Goal: Information Seeking & Learning: Learn about a topic

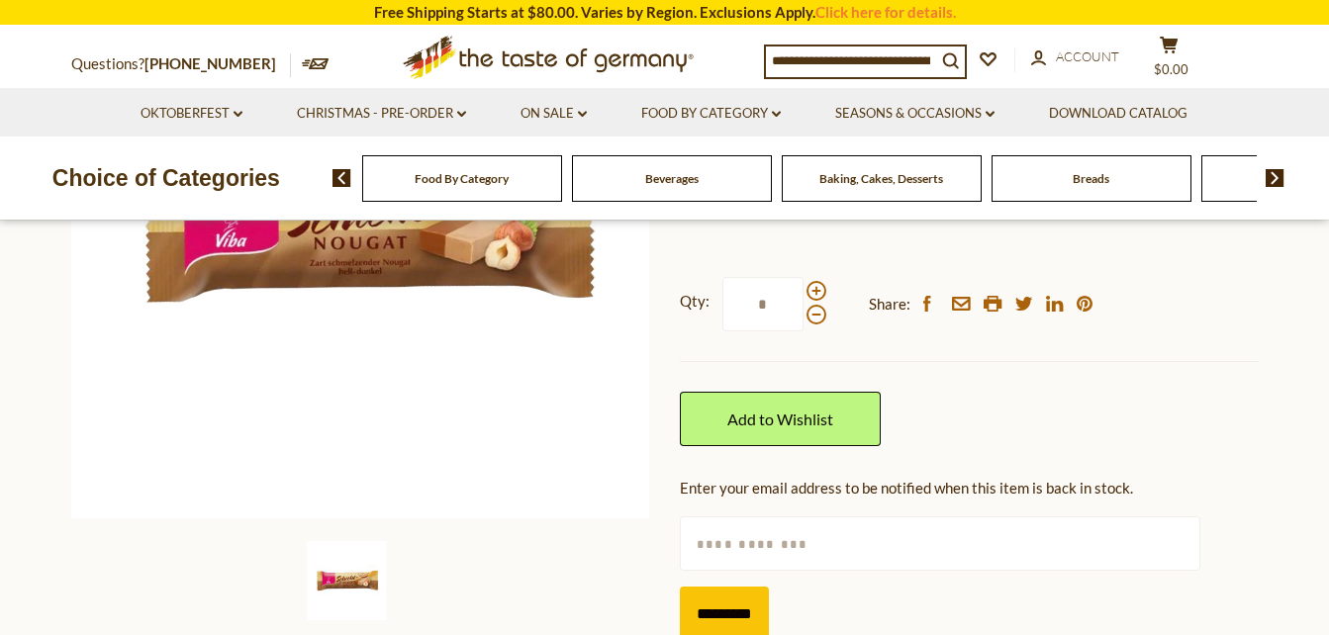
scroll to position [495, 0]
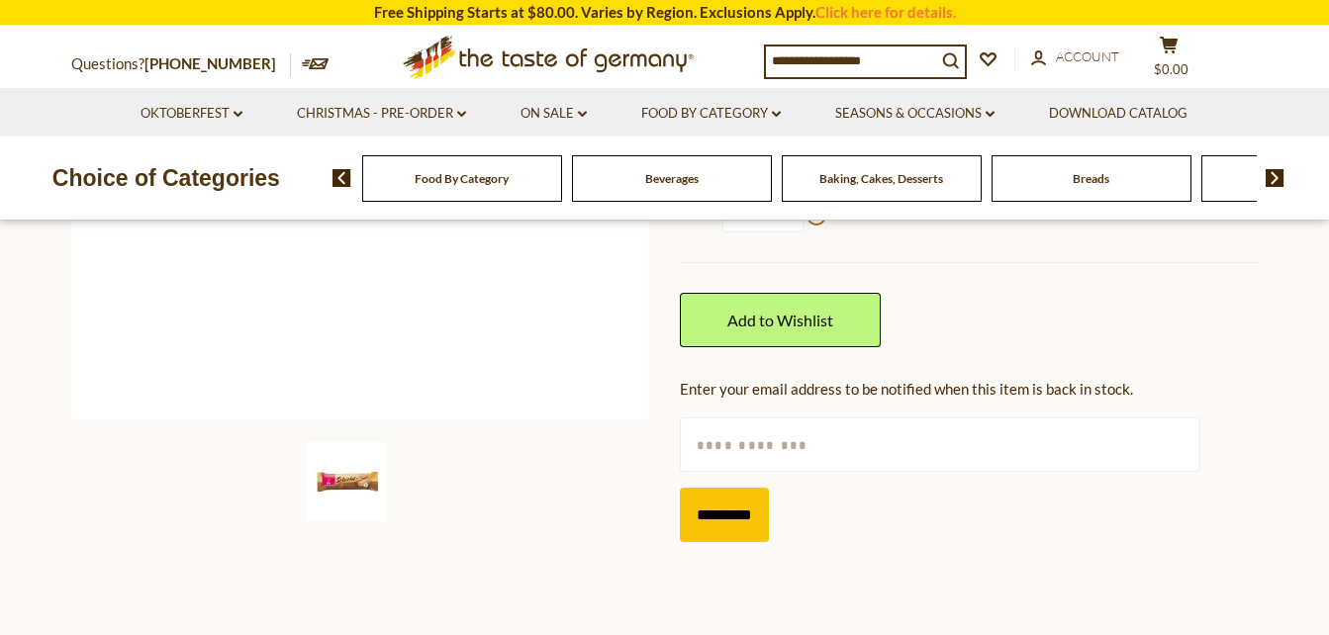
click at [866, 177] on span "Baking, Cakes, Desserts" at bounding box center [881, 178] width 124 height 15
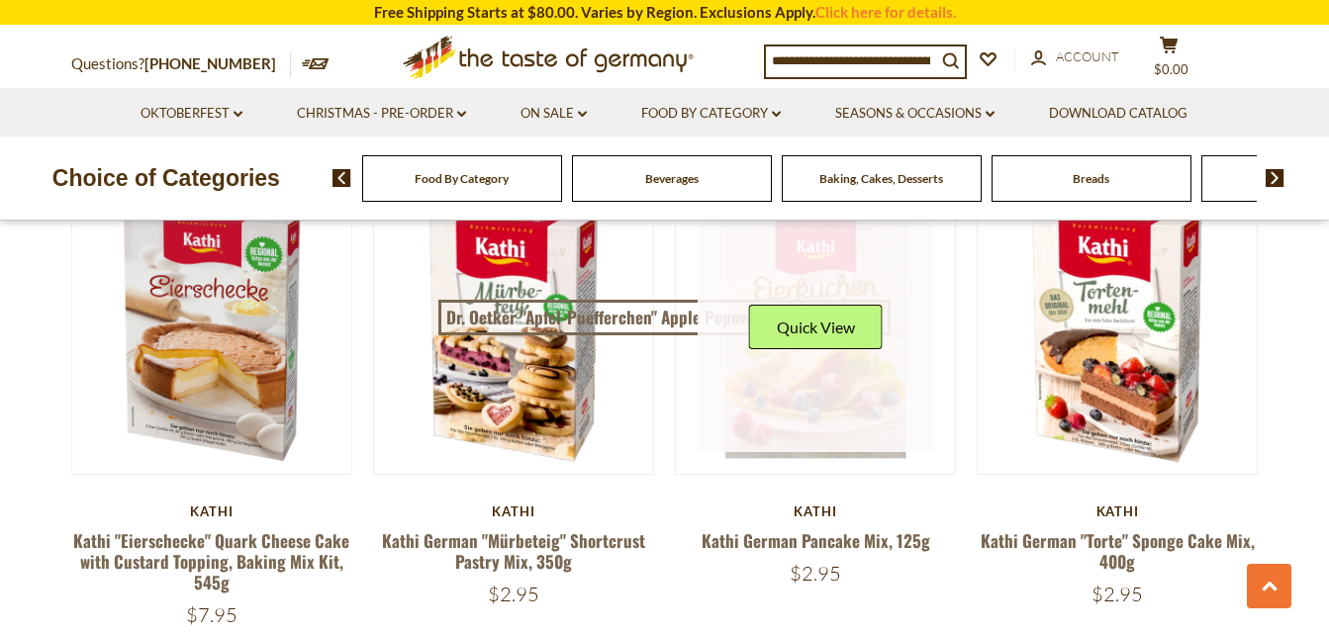
scroll to position [2078, 0]
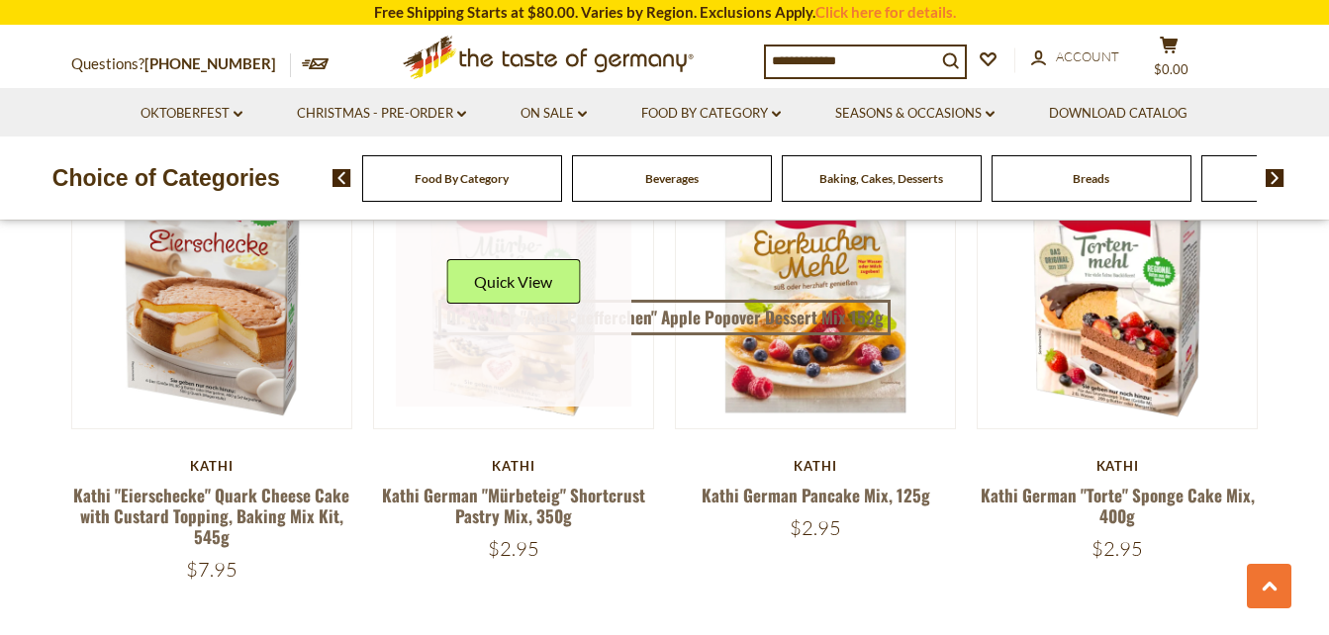
click at [538, 391] on link at bounding box center [514, 289] width 236 height 236
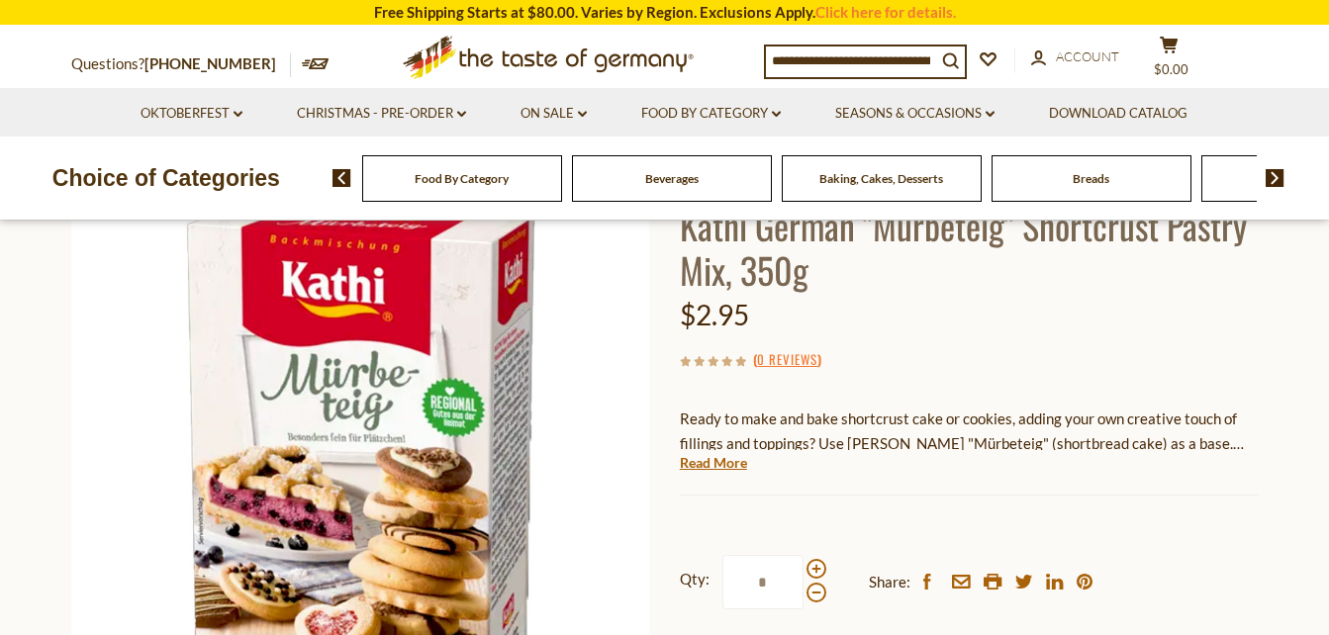
scroll to position [198, 0]
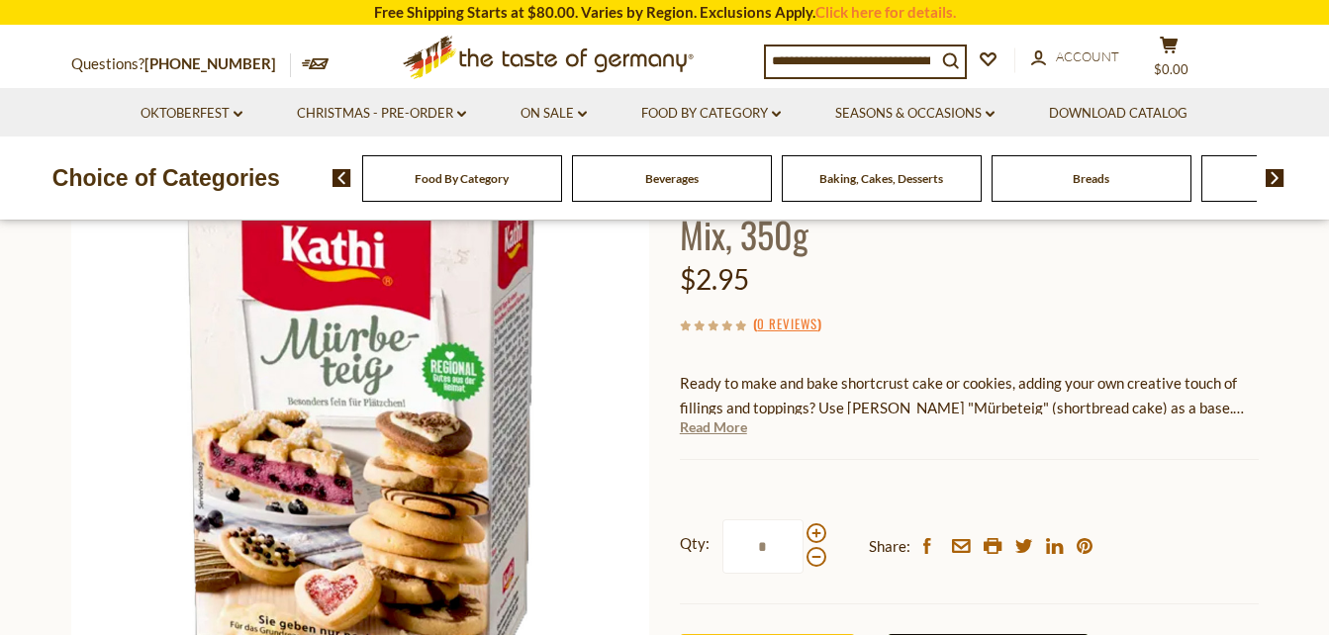
click at [720, 431] on link "Read More" at bounding box center [713, 428] width 67 height 20
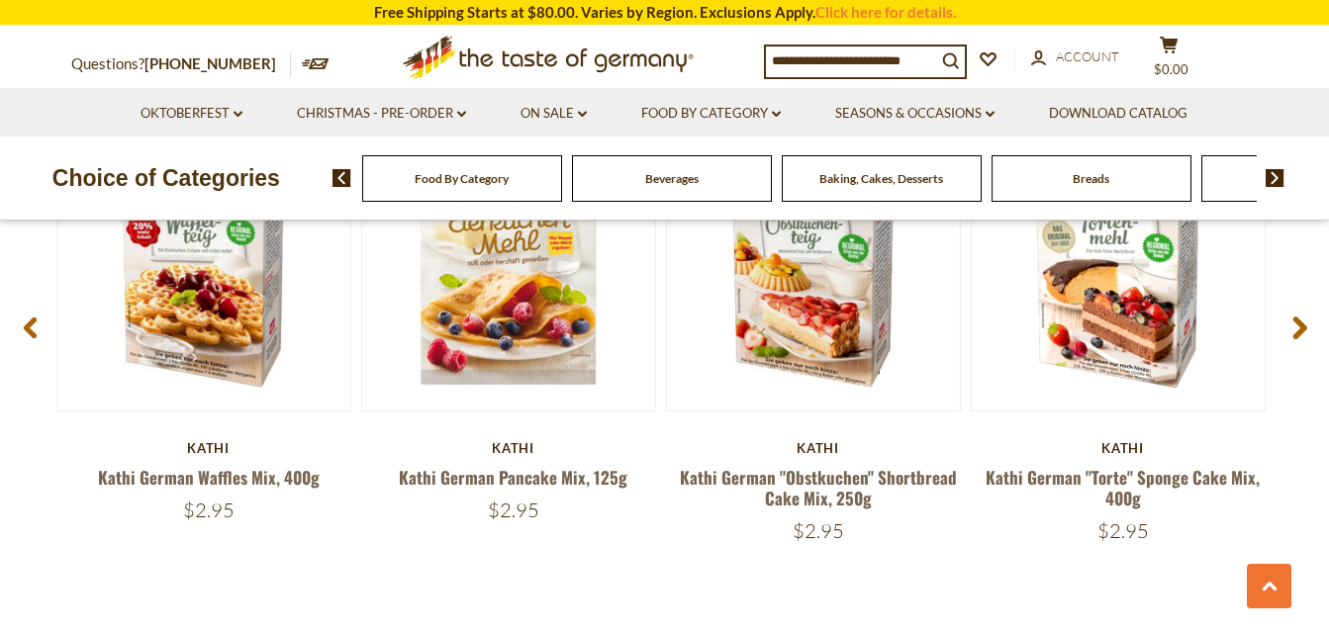
scroll to position [2870, 0]
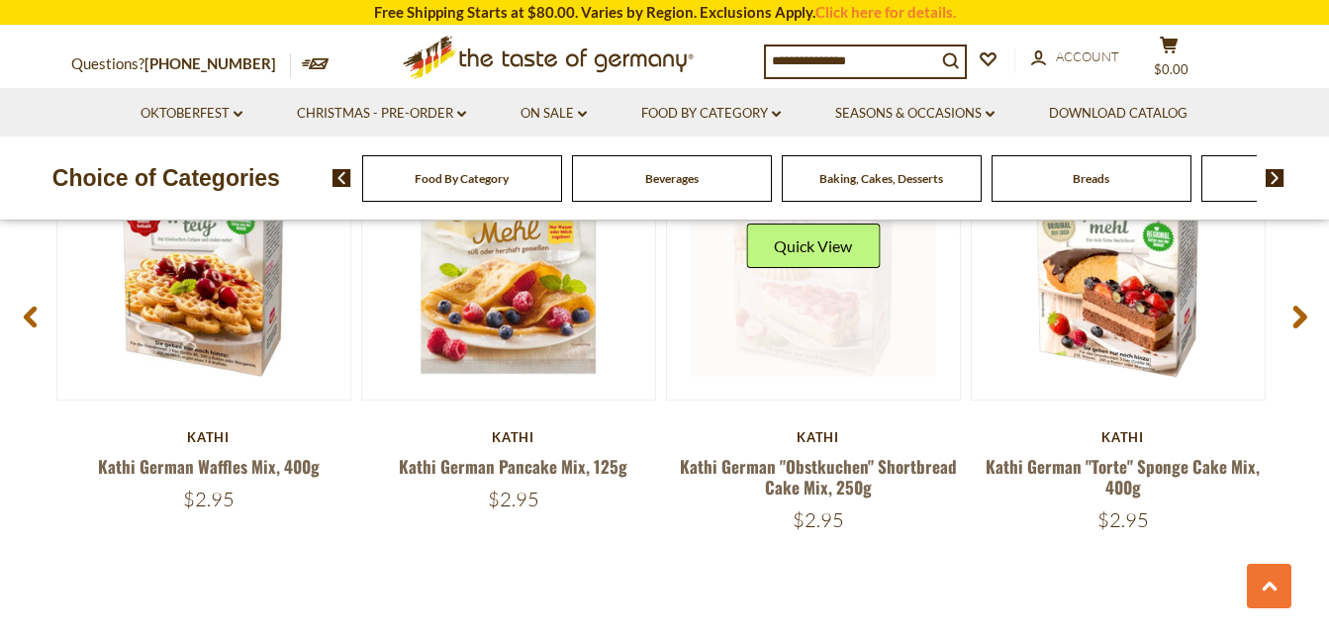
click at [813, 330] on link at bounding box center [813, 254] width 246 height 246
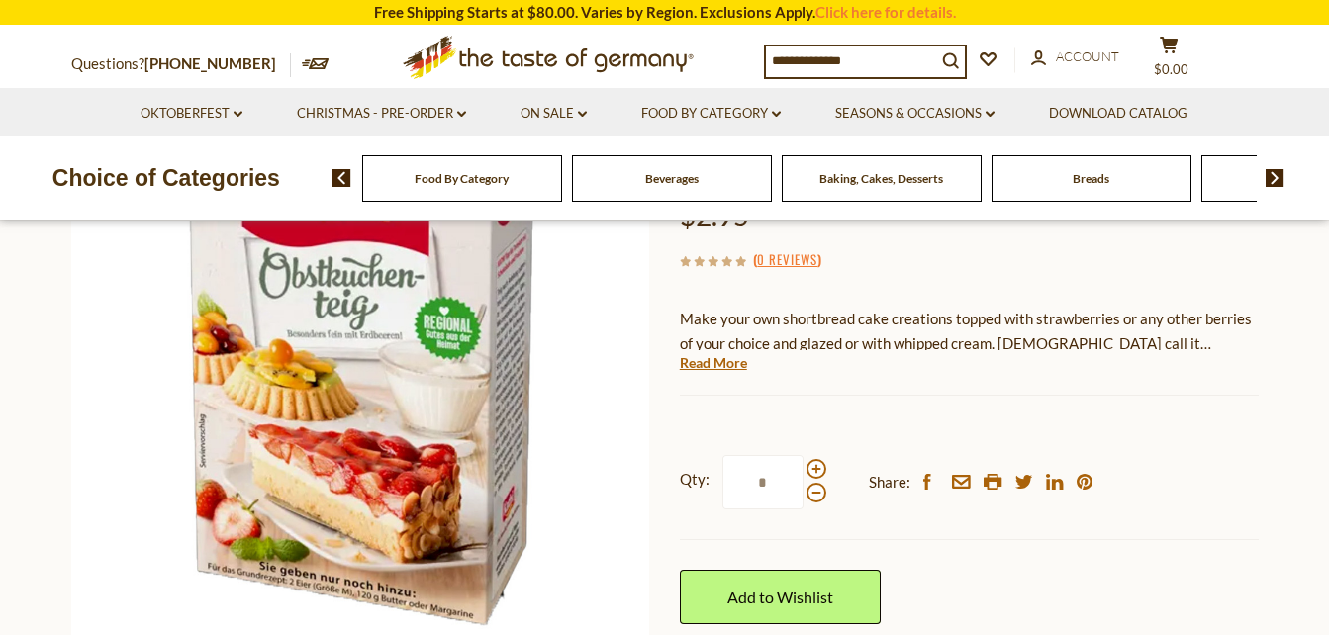
scroll to position [297, 0]
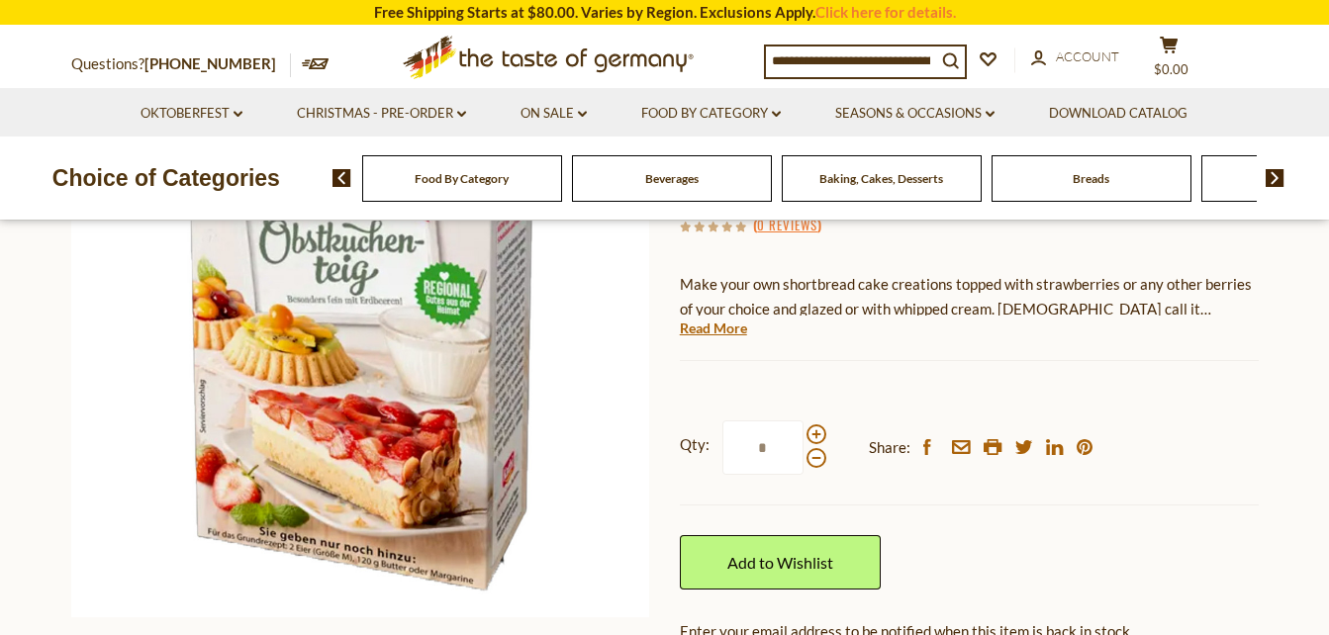
click at [715, 334] on link "Read More" at bounding box center [713, 329] width 67 height 20
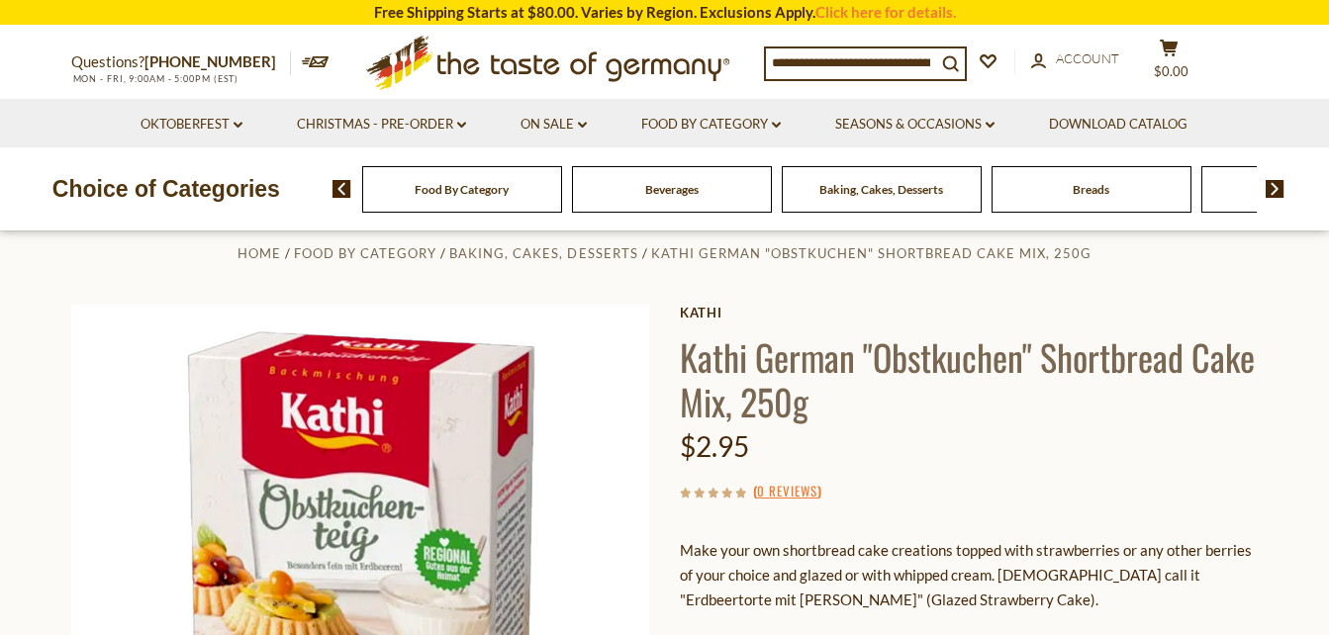
scroll to position [0, 0]
